Goal: Information Seeking & Learning: Learn about a topic

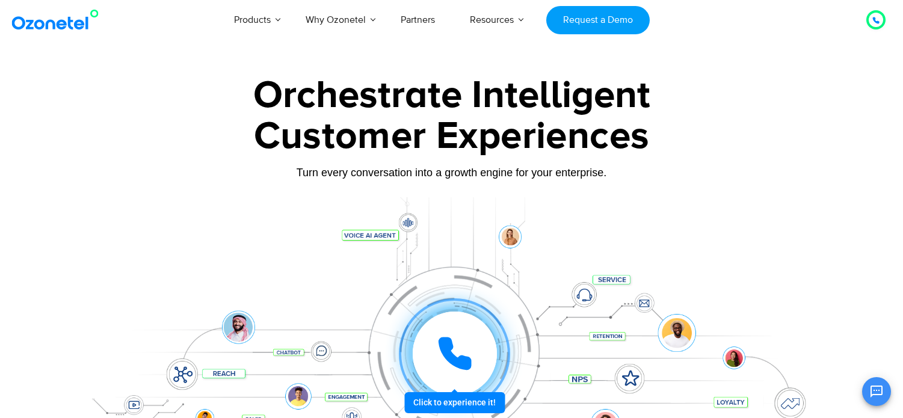
click at [288, 35] on link "Blog" at bounding box center [272, 27] width 29 height 15
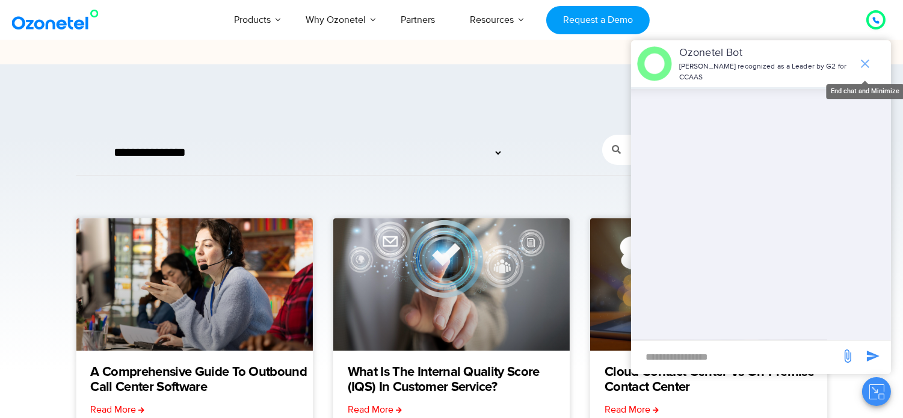
click at [868, 57] on icon "end chat or minimize" at bounding box center [865, 64] width 14 height 14
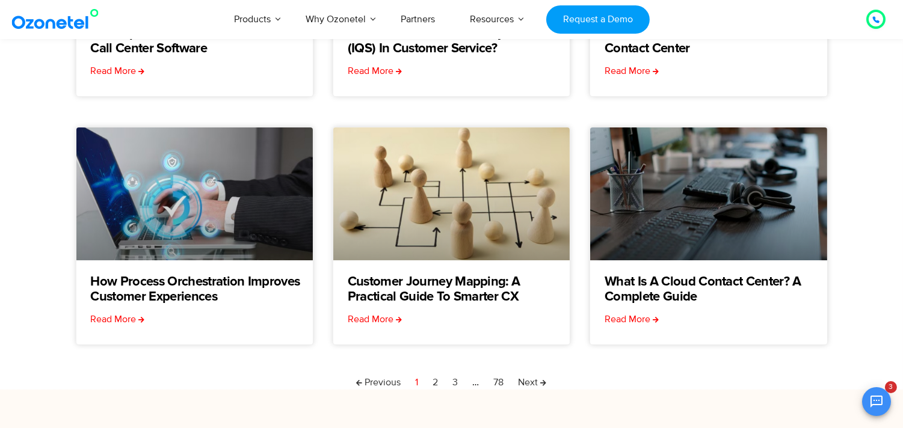
scroll to position [340, 0]
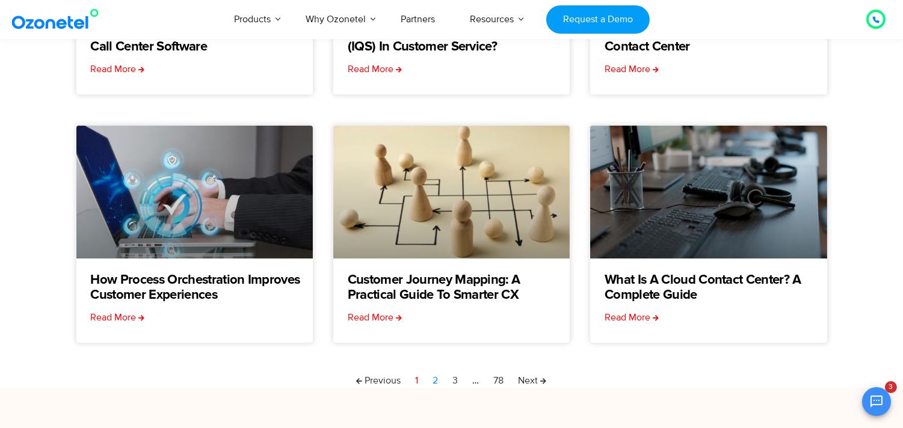
click at [434, 377] on link "Page 2" at bounding box center [435, 381] width 5 height 14
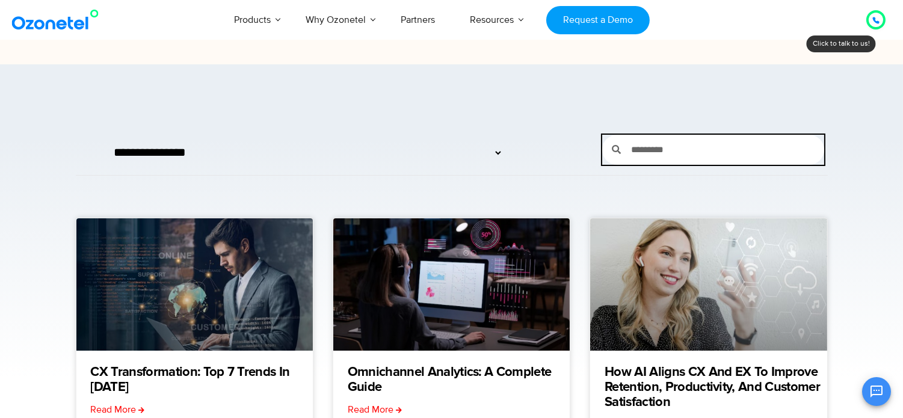
click at [730, 152] on input "Search" at bounding box center [722, 150] width 203 height 30
type input "******"
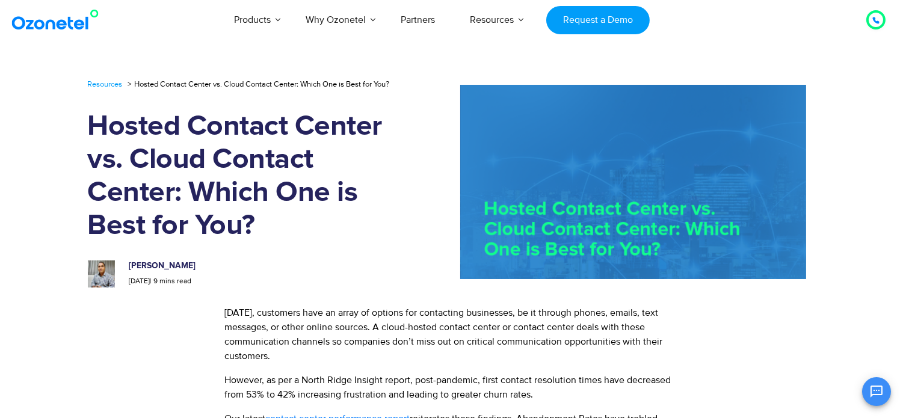
scroll to position [140, 0]
click at [395, 191] on div at bounding box center [603, 182] width 425 height 194
click at [383, 242] on h1 "Hosted Contact Center vs. Cloud Contact Center: Which One is Best for You?" at bounding box center [239, 176] width 303 height 132
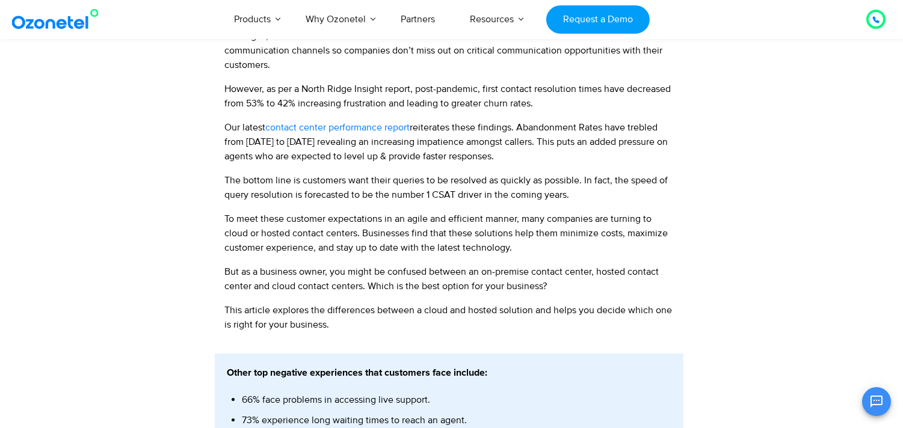
scroll to position [294, 0]
